Goal: Check status: Check status

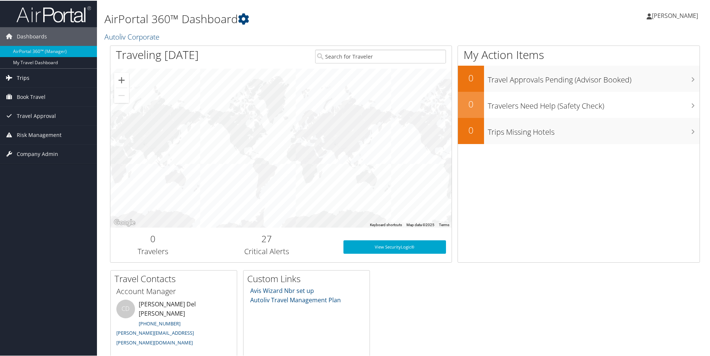
click at [28, 78] on span "Trips" at bounding box center [23, 77] width 13 height 19
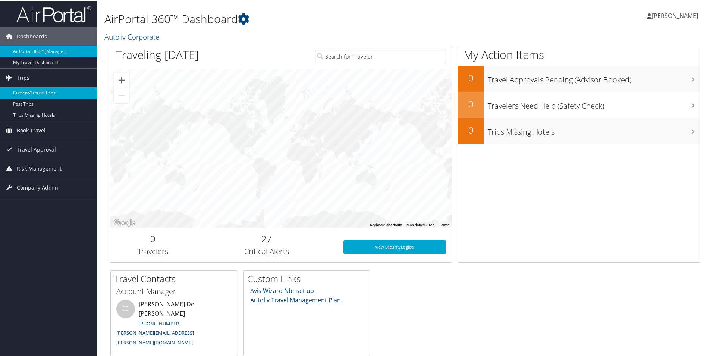
click at [36, 95] on link "Current/Future Trips" at bounding box center [48, 92] width 97 height 11
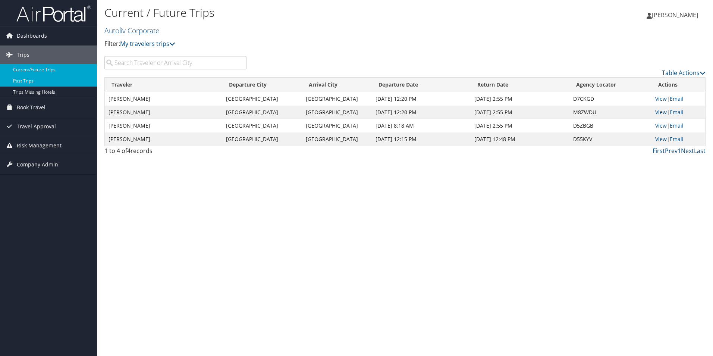
click at [29, 81] on link "Past Trips" at bounding box center [48, 80] width 97 height 11
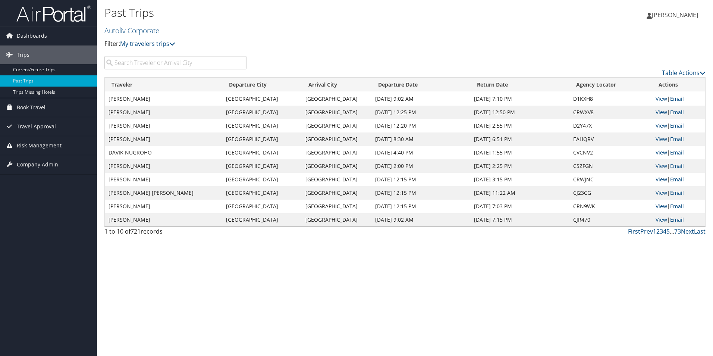
click at [136, 63] on input "search" at bounding box center [175, 62] width 142 height 13
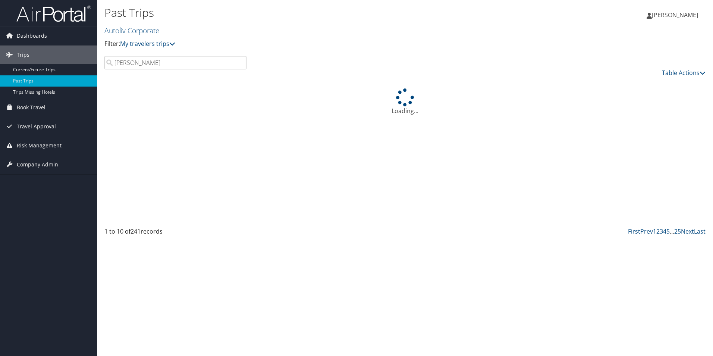
type input "jorge"
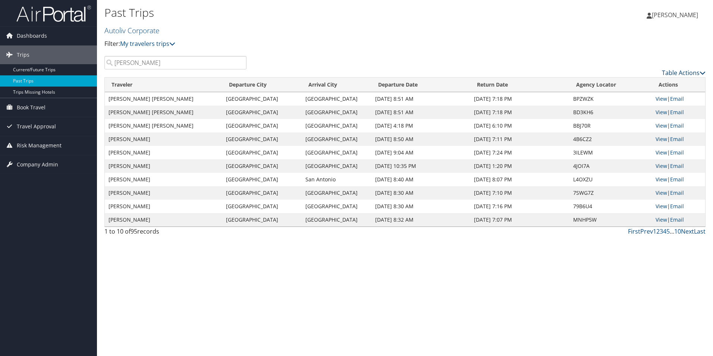
click at [679, 71] on link "Table Actions" at bounding box center [684, 73] width 44 height 8
click at [629, 109] on link "Page Length" at bounding box center [653, 109] width 98 height 13
click at [616, 120] on link "100" at bounding box center [653, 123] width 98 height 13
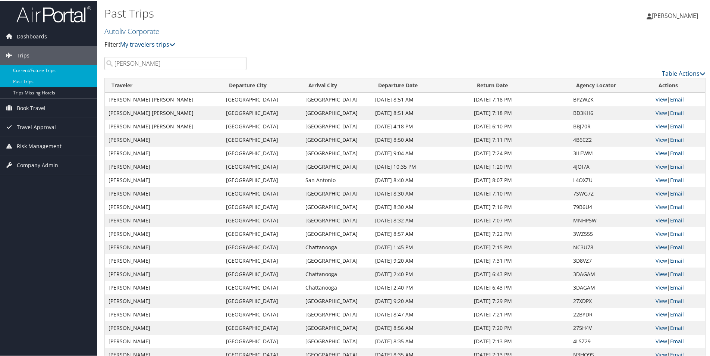
click at [32, 70] on link "Current/Future Trips" at bounding box center [48, 69] width 97 height 11
